Goal: Navigation & Orientation: Find specific page/section

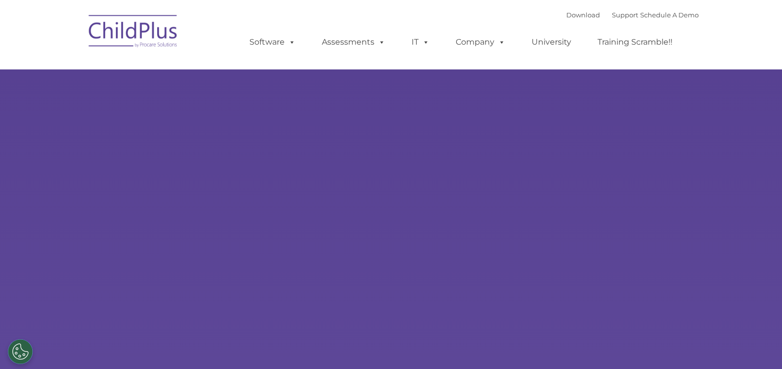
select select "MEDIUM"
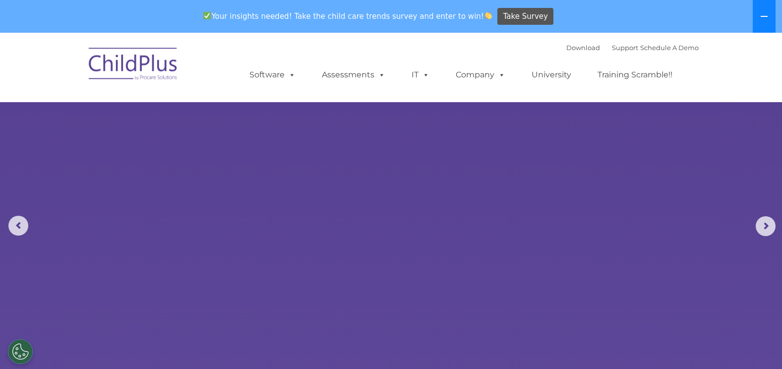
click at [764, 14] on icon at bounding box center [764, 16] width 8 height 8
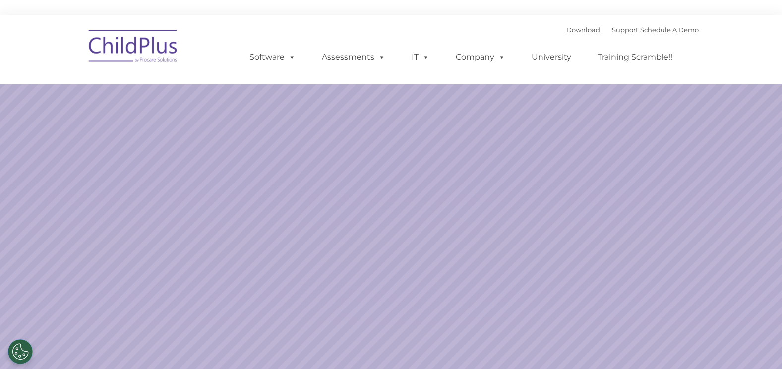
select select "MEDIUM"
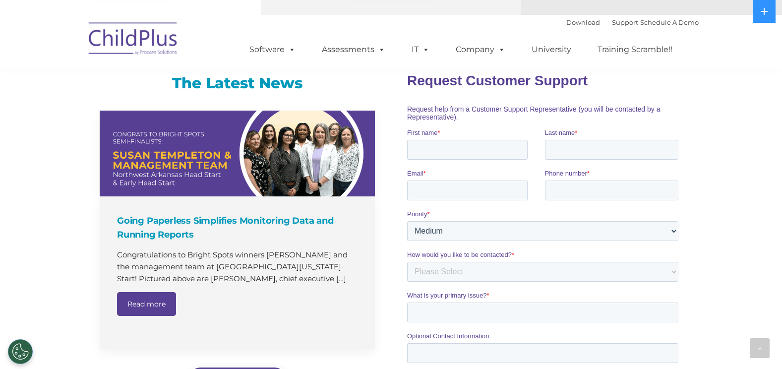
click at [36, 323] on div "The Latest News Going Paperless Simplifies Monitoring Data and Running Reports …" at bounding box center [391, 304] width 782 height 504
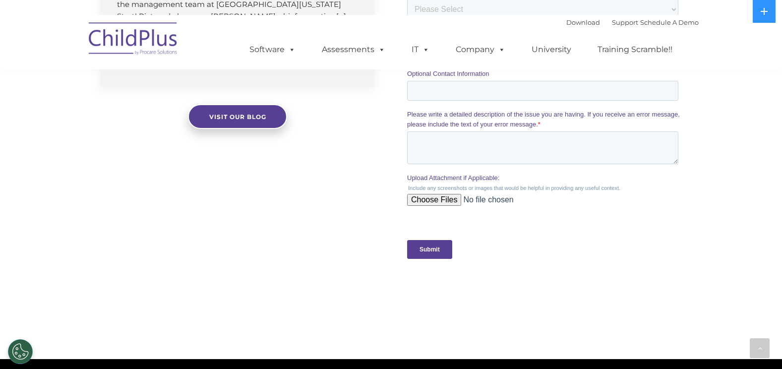
scroll to position [883, 0]
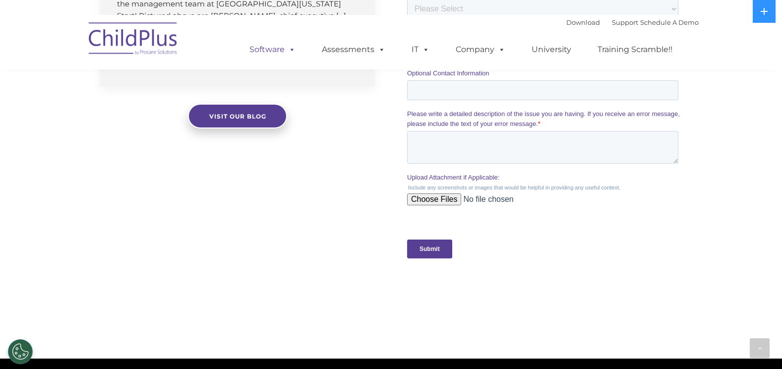
click at [302, 54] on link "Software" at bounding box center [272, 50] width 66 height 20
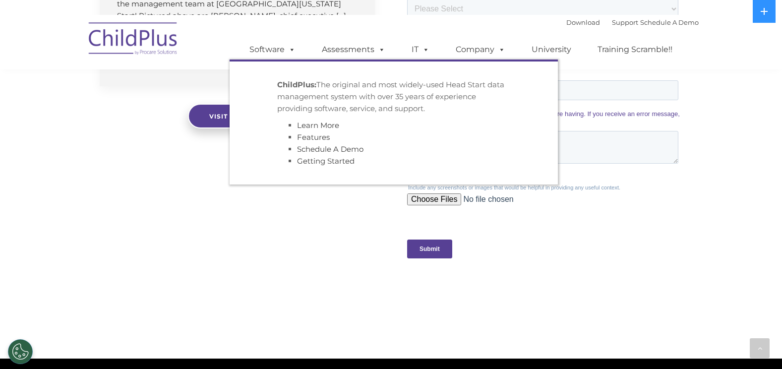
click at [339, 245] on div "The Latest News Going Paperless Simplifies Monitoring Data and Running Reports …" at bounding box center [391, 41] width 782 height 504
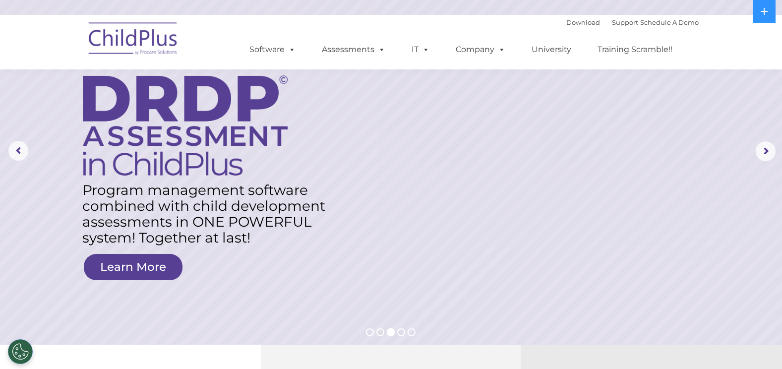
scroll to position [0, 0]
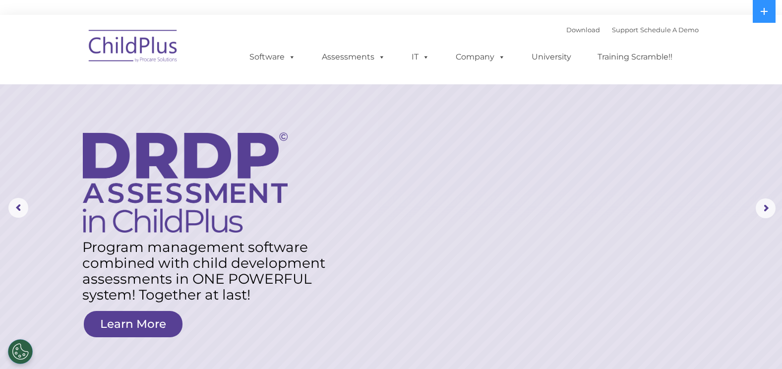
click at [129, 56] on img at bounding box center [133, 48] width 99 height 50
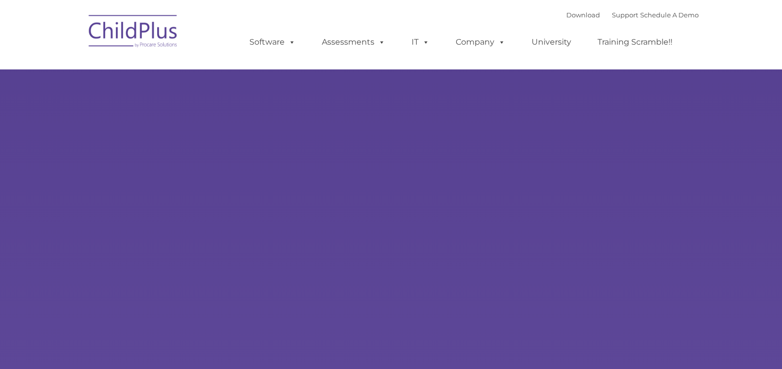
type input ""
select select "MEDIUM"
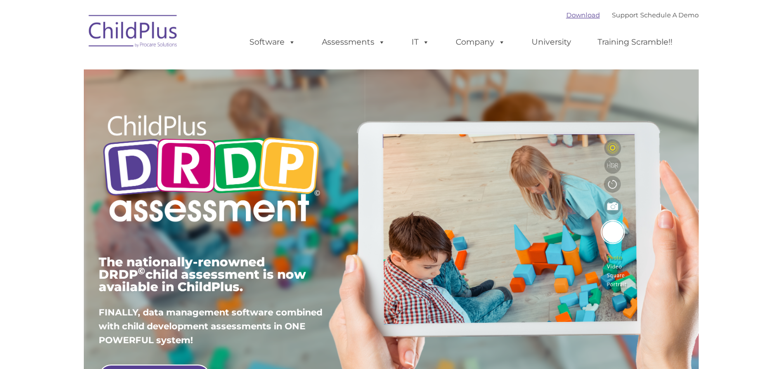
click at [566, 17] on link "Download" at bounding box center [583, 15] width 34 height 8
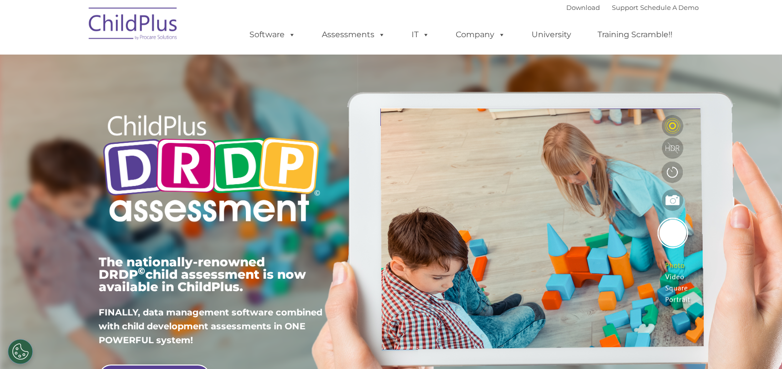
type input ""
